Goal: Task Accomplishment & Management: Manage account settings

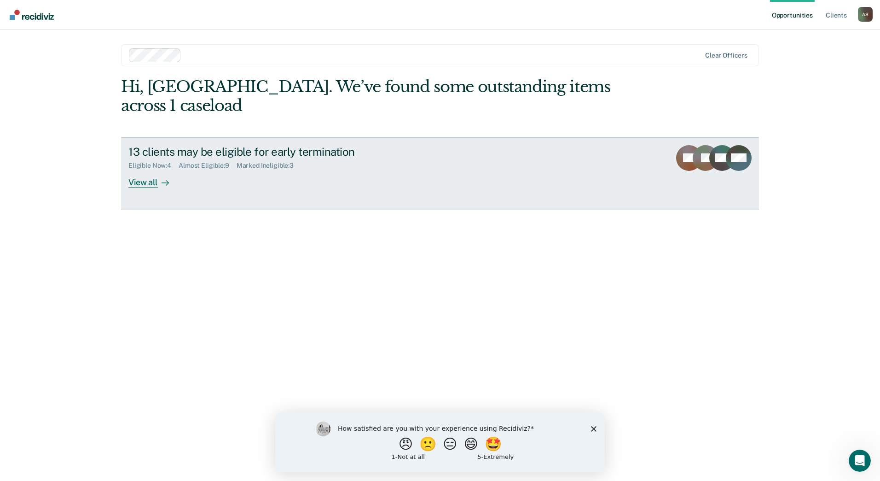
click at [155, 169] on div "View all" at bounding box center [154, 178] width 52 height 18
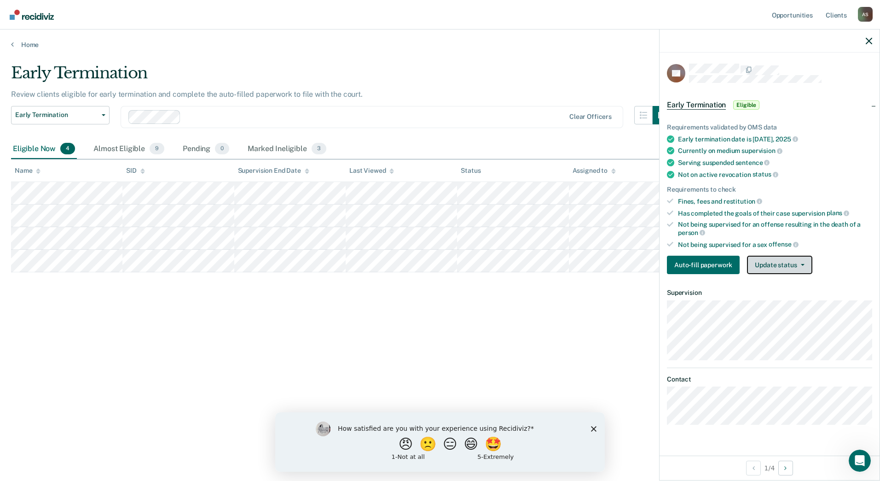
click at [785, 256] on button "Update status" at bounding box center [779, 265] width 65 height 18
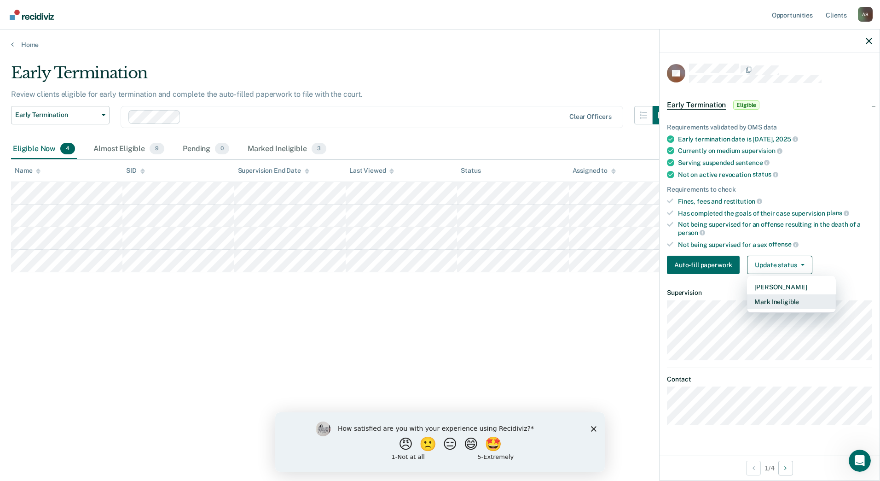
click at [785, 303] on button "Mark Ineligible" at bounding box center [791, 301] width 89 height 15
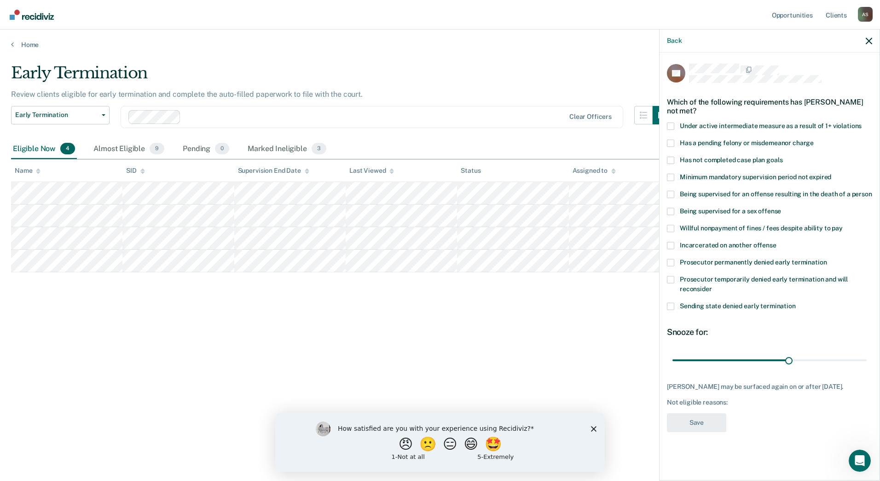
click at [741, 162] on span "Has not completed case plan goals" at bounding box center [731, 159] width 103 height 7
click at [783, 157] on input "Has not completed case plan goals" at bounding box center [783, 157] width 0 height 0
drag, startPoint x: 793, startPoint y: 355, endPoint x: 891, endPoint y: 371, distance: 99.3
type input "49"
click at [867, 368] on input "range" at bounding box center [770, 360] width 194 height 16
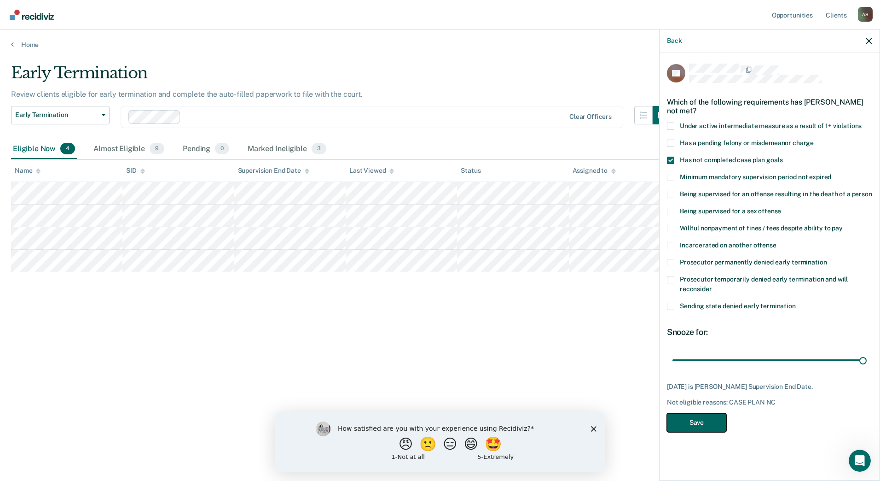
click at [687, 422] on button "Save" at bounding box center [696, 422] width 59 height 19
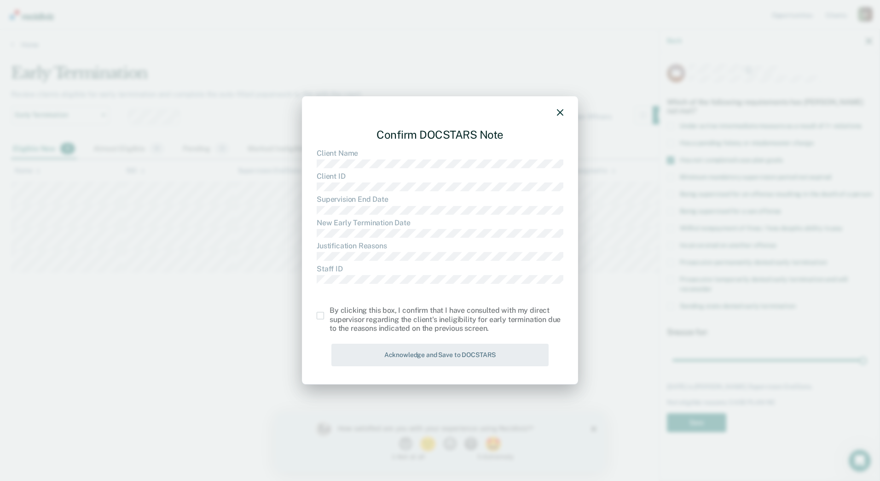
click at [319, 317] on span at bounding box center [320, 315] width 7 height 7
click at [330, 312] on input "checkbox" at bounding box center [330, 312] width 0 height 0
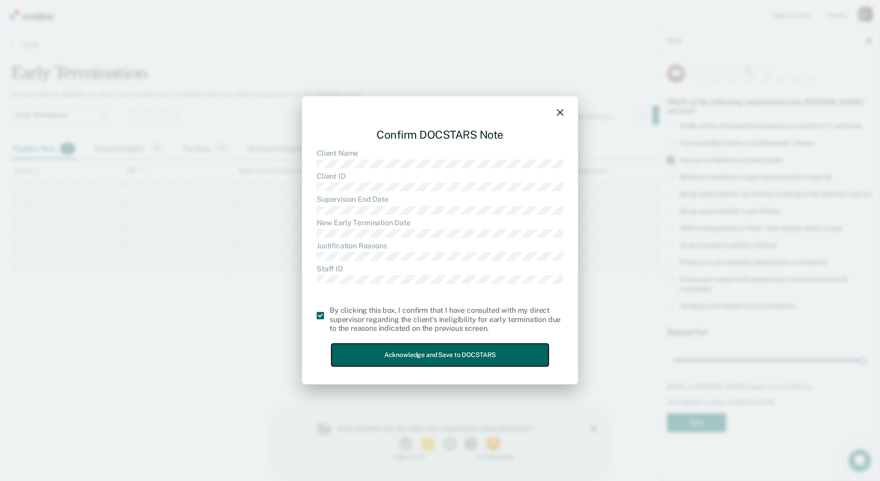
click at [371, 347] on button "Acknowledge and Save to DOCSTARS" at bounding box center [439, 354] width 217 height 23
